Goal: Register for event/course

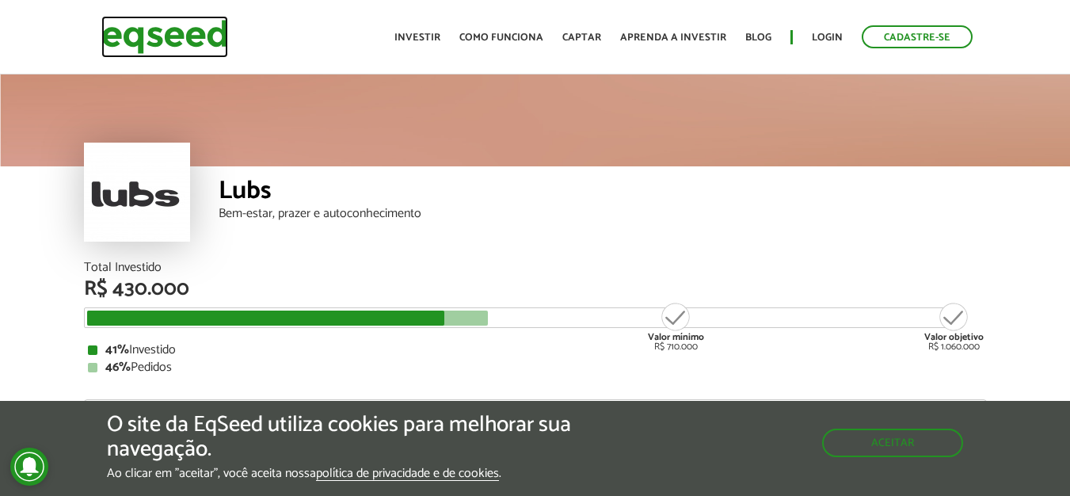
click at [188, 33] on img at bounding box center [164, 37] width 127 height 42
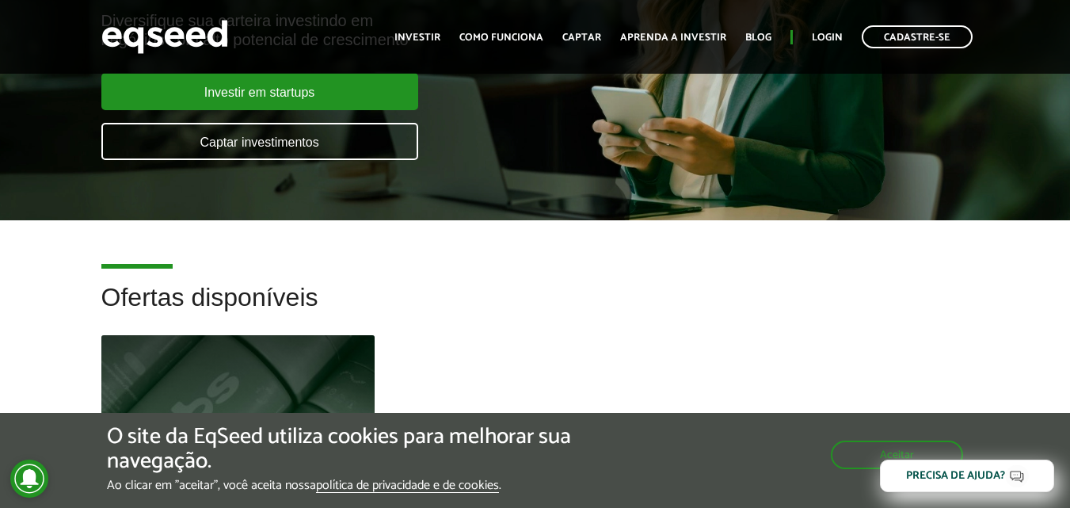
scroll to position [238, 0]
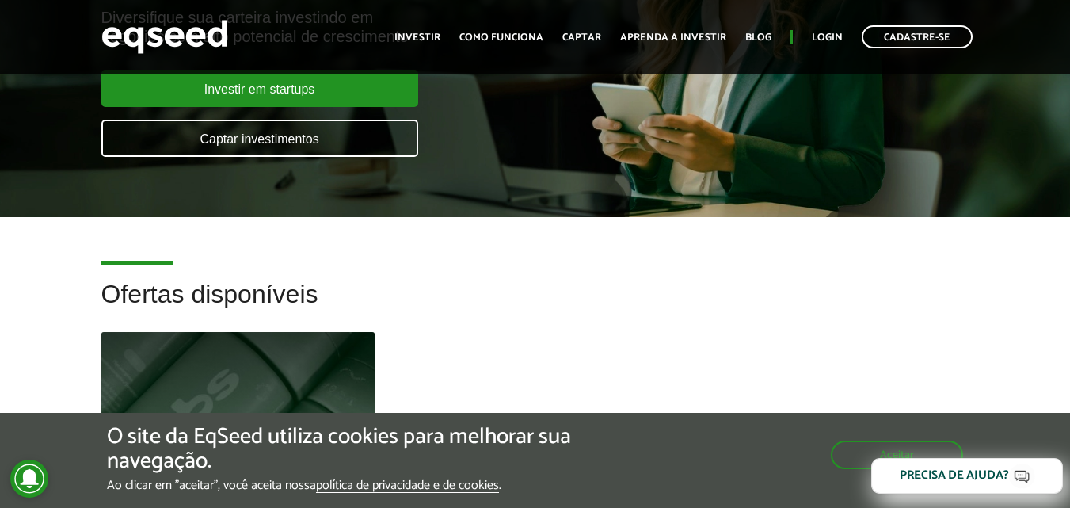
click at [879, 270] on body "Cadastre-se Toggle navigation Toggle navigation Início Investir Captar" at bounding box center [535, 16] width 1070 height 508
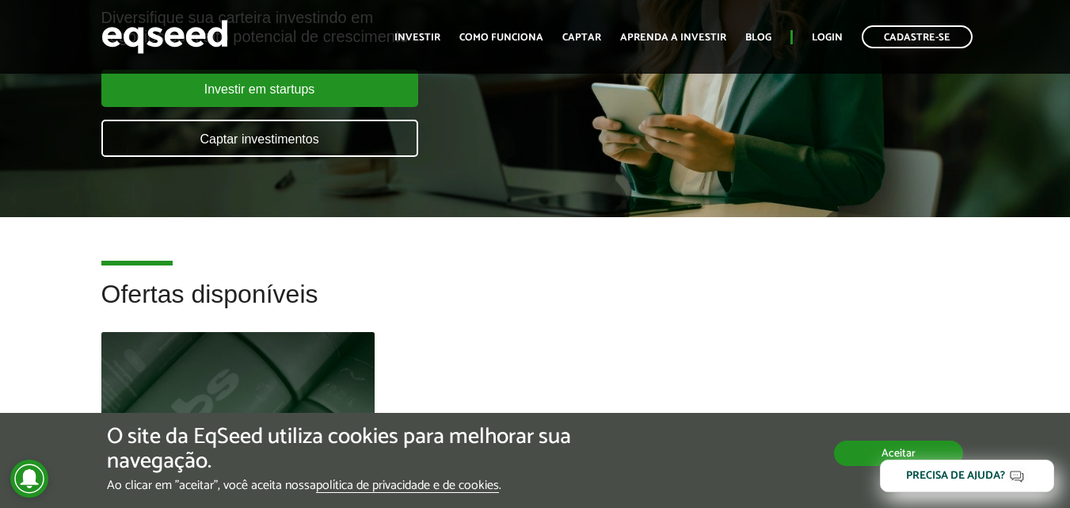
click at [871, 458] on button "Aceitar" at bounding box center [898, 452] width 129 height 25
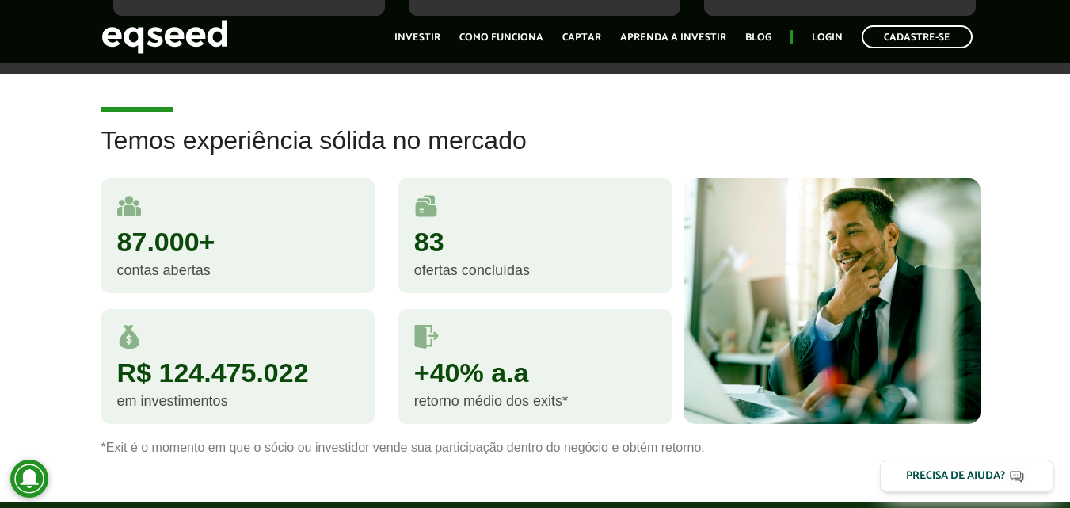
scroll to position [1459, 0]
